Goal: Information Seeking & Learning: Find specific fact

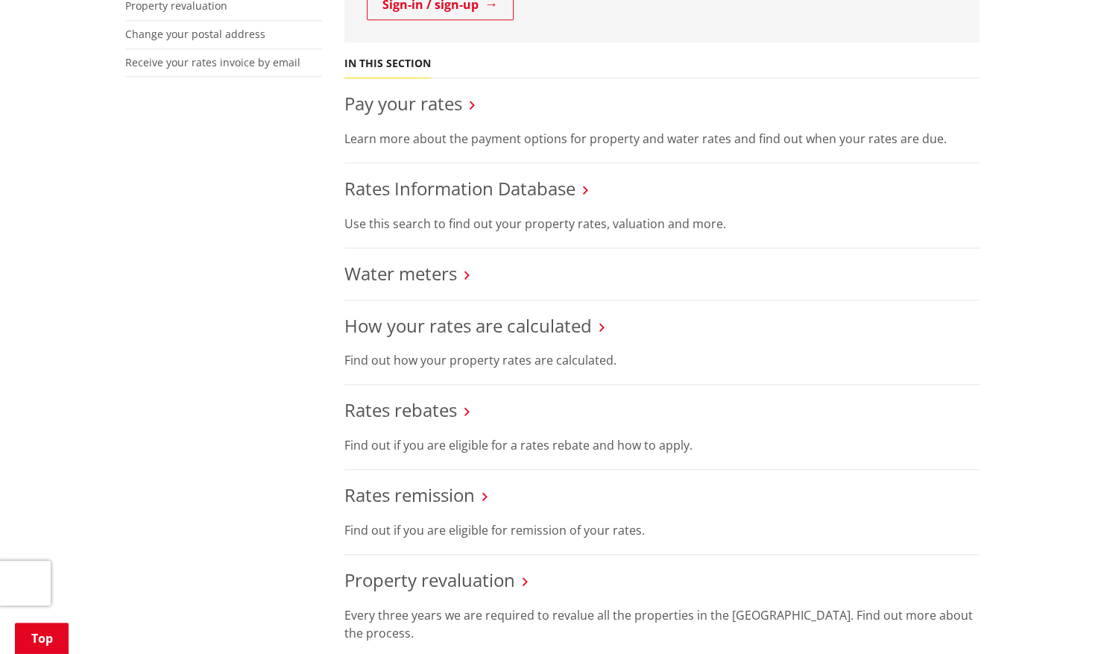
scroll to position [503, 0]
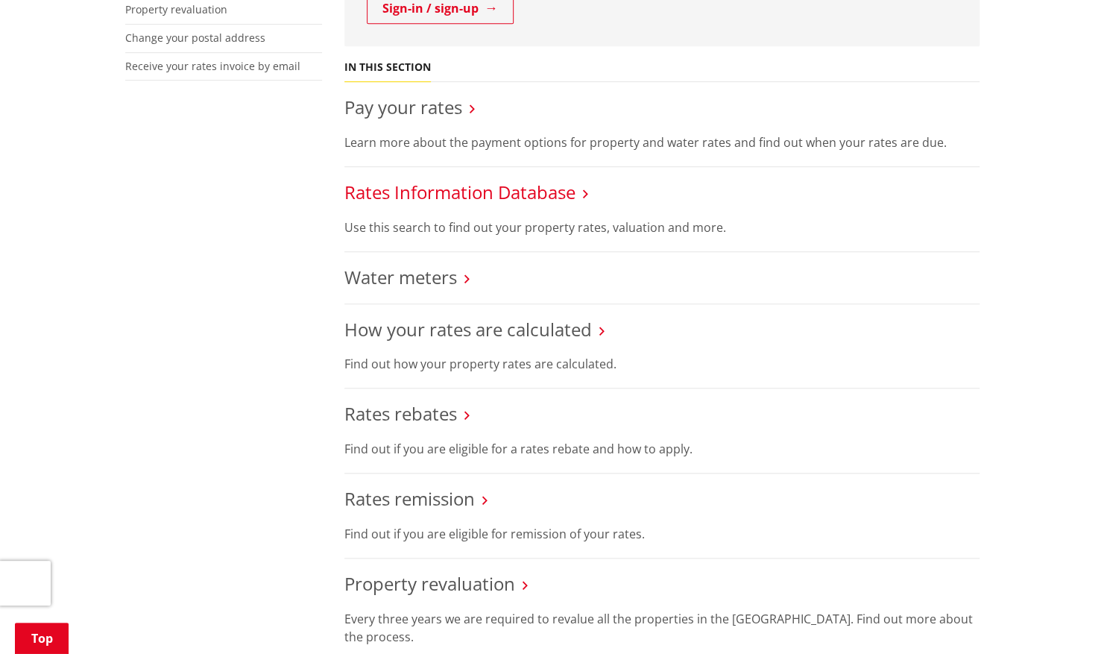
click at [446, 194] on link "Rates Information Database" at bounding box center [459, 192] width 231 height 25
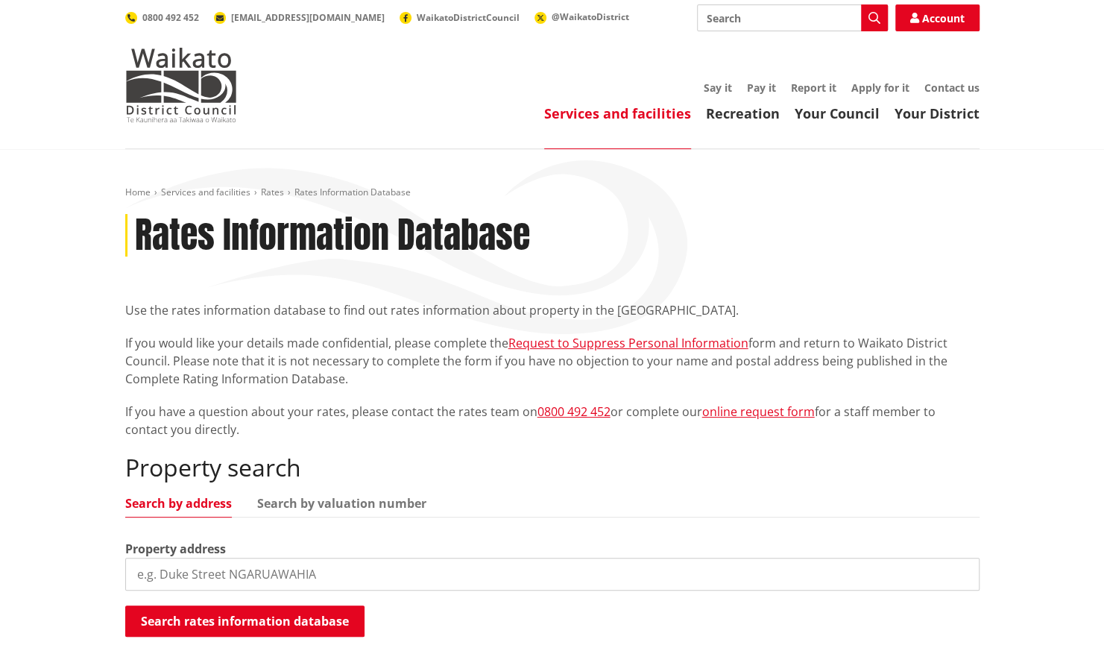
click at [210, 578] on input "search" at bounding box center [552, 574] width 854 height 33
click at [228, 623] on button "Search rates information database" at bounding box center [244, 620] width 239 height 31
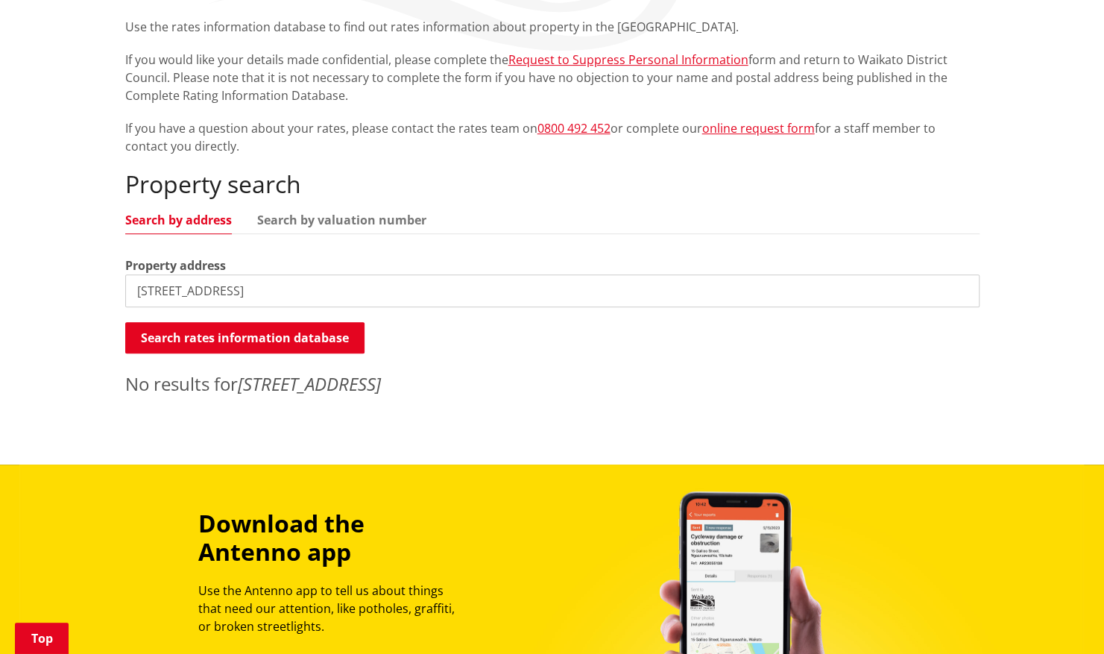
scroll to position [283, 0]
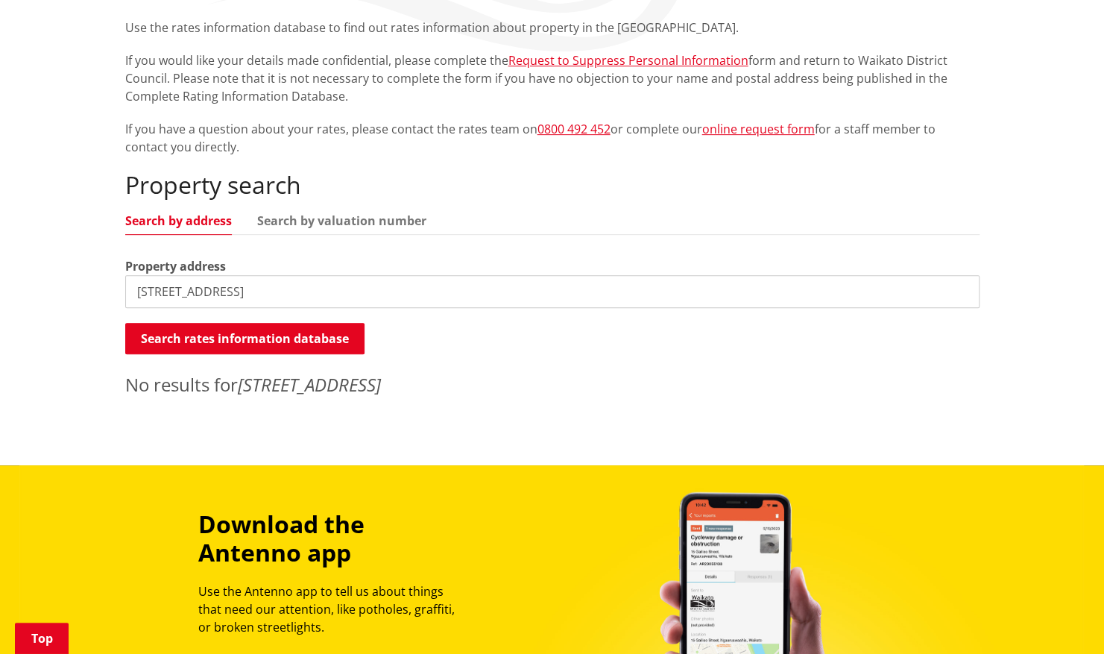
click at [251, 292] on input "[STREET_ADDRESS]" at bounding box center [552, 291] width 854 height 33
type input "[STREET_ADDRESS]"
click at [240, 342] on button "Search rates information database" at bounding box center [244, 338] width 239 height 31
